Goal: Information Seeking & Learning: Check status

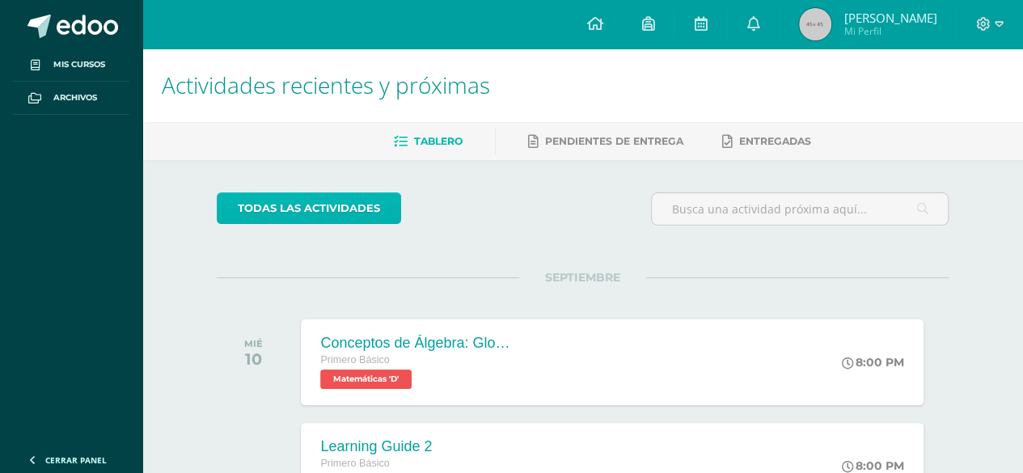
click at [329, 200] on link "todas las Actividades" at bounding box center [309, 208] width 184 height 32
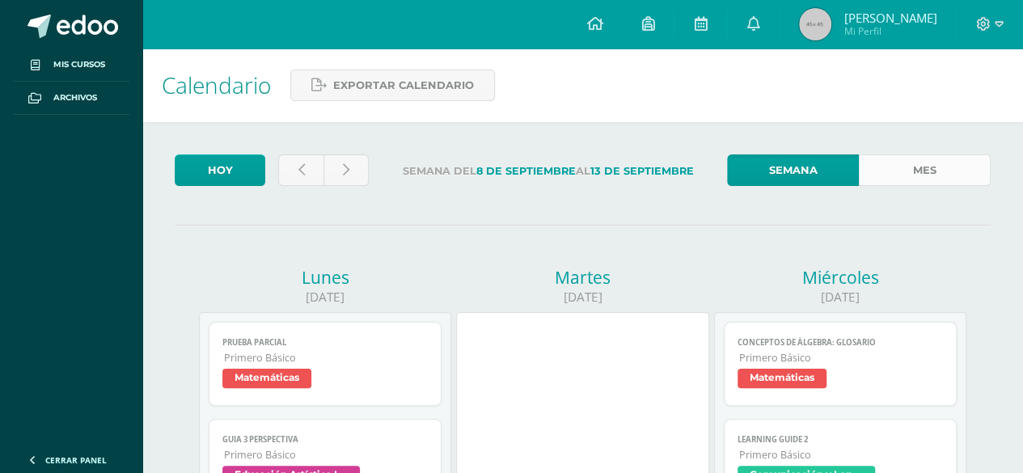
click at [914, 176] on link "Mes" at bounding box center [925, 170] width 132 height 32
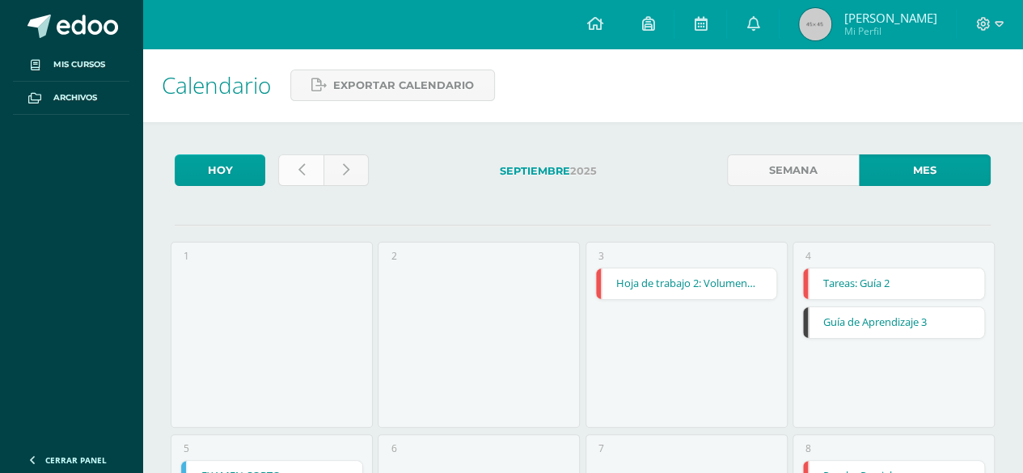
click at [298, 165] on icon at bounding box center [301, 170] width 6 height 14
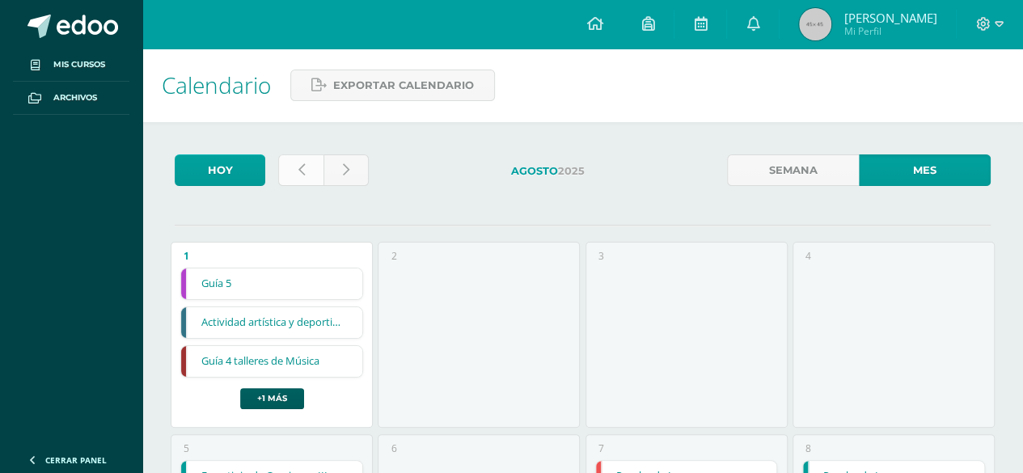
click at [301, 163] on icon at bounding box center [301, 170] width 6 height 14
